Goal: Task Accomplishment & Management: Use online tool/utility

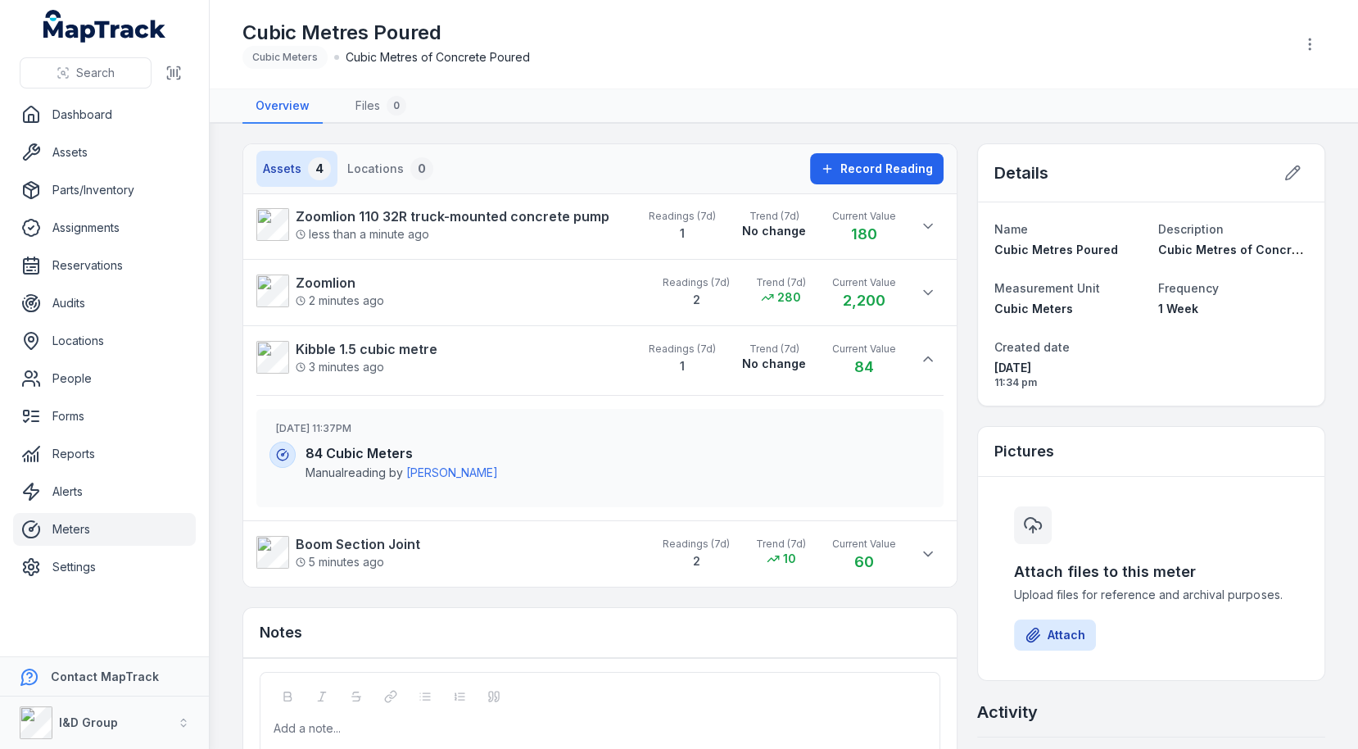
click at [969, 333] on div "Assets 4 Locations 0 Record Reading Zoomlion 110 32R truck-mounted concrete pum…" at bounding box center [783, 495] width 1083 height 704
click at [898, 180] on button "Record Reading" at bounding box center [877, 168] width 134 height 31
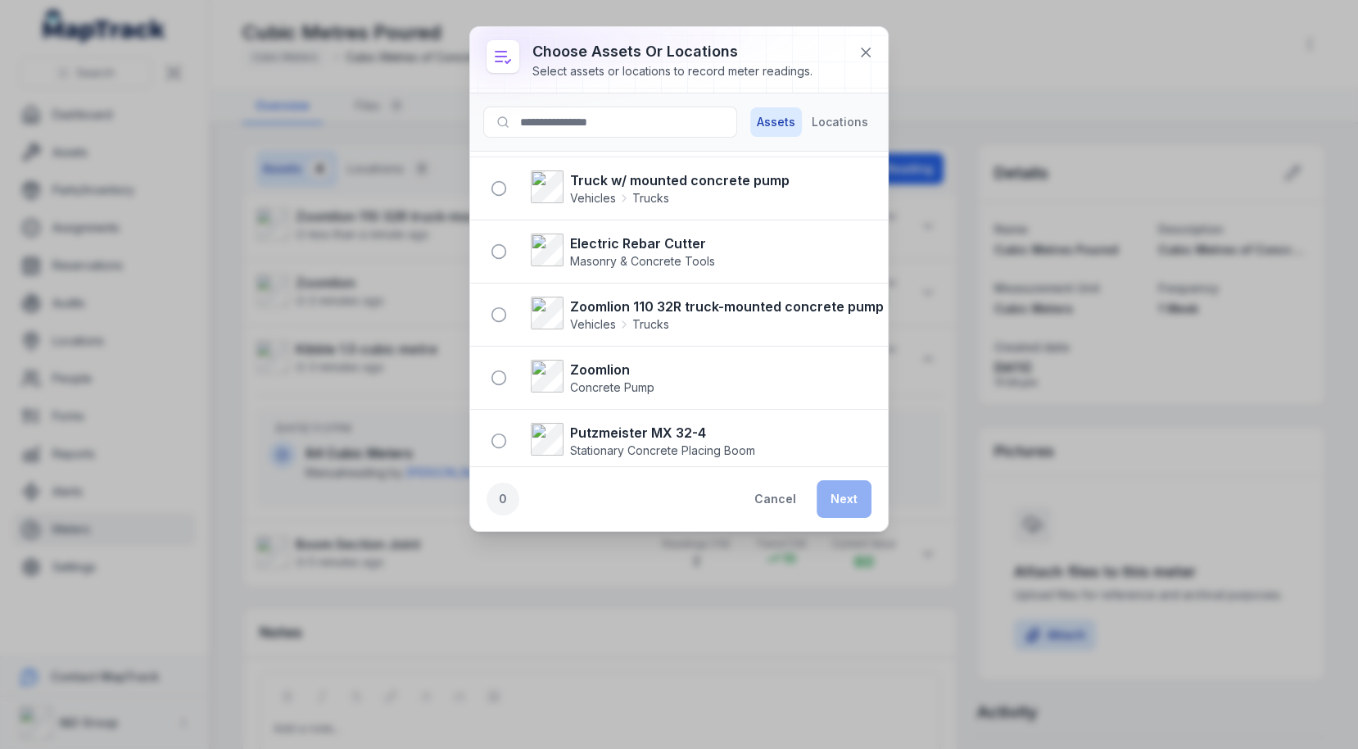
scroll to position [121, 0]
click at [502, 305] on icon "button" at bounding box center [499, 313] width 16 height 16
click at [842, 497] on button "Next" at bounding box center [844, 499] width 55 height 38
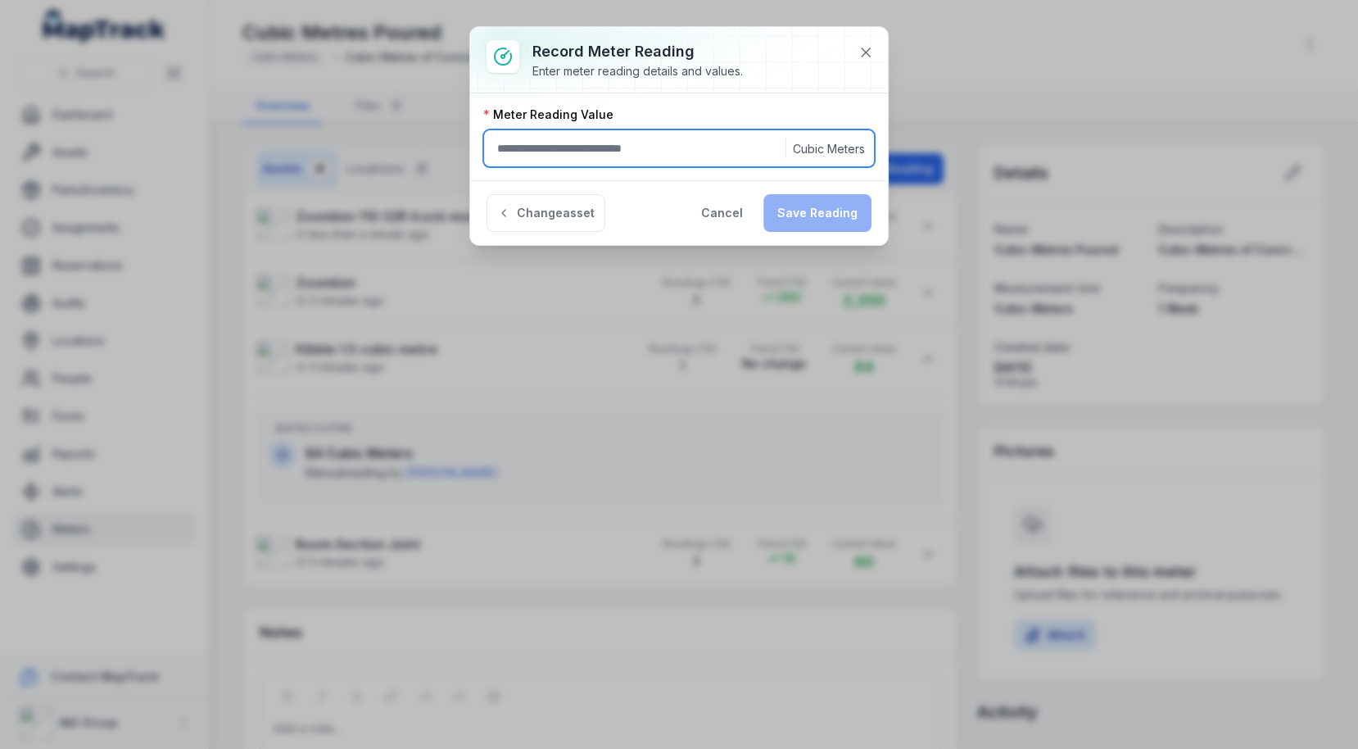
click at [626, 148] on input ":r1c8:-form-item-label" at bounding box center [679, 148] width 392 height 38
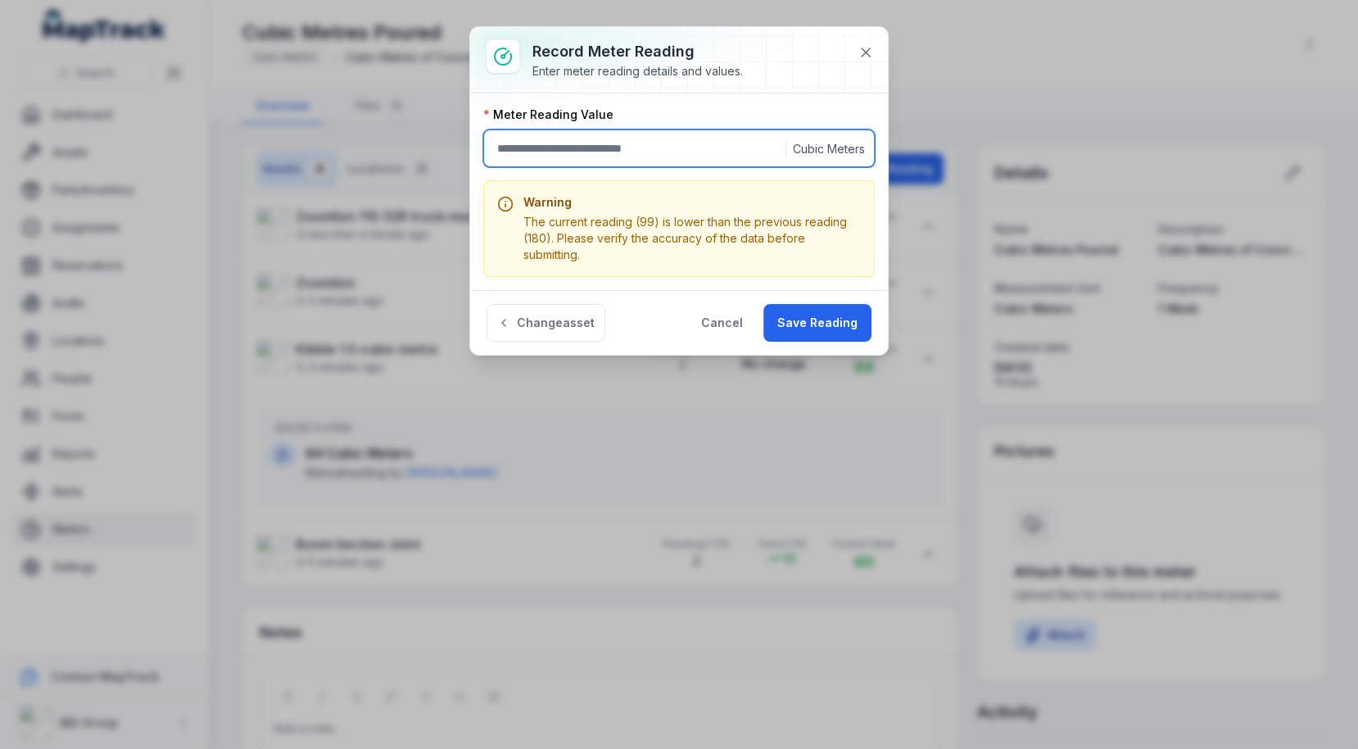
type input "*"
type input "***"
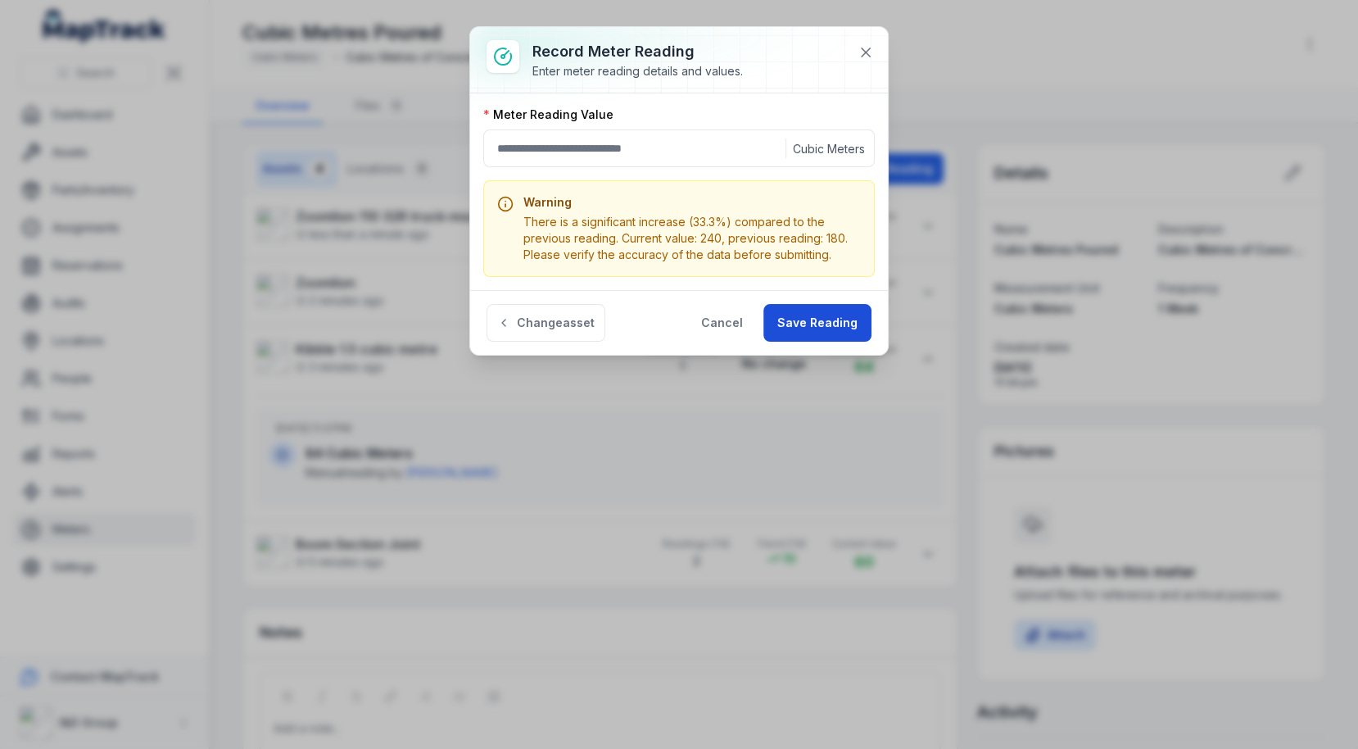
click at [837, 324] on button "Save Reading" at bounding box center [817, 323] width 108 height 38
